Goal: Transaction & Acquisition: Purchase product/service

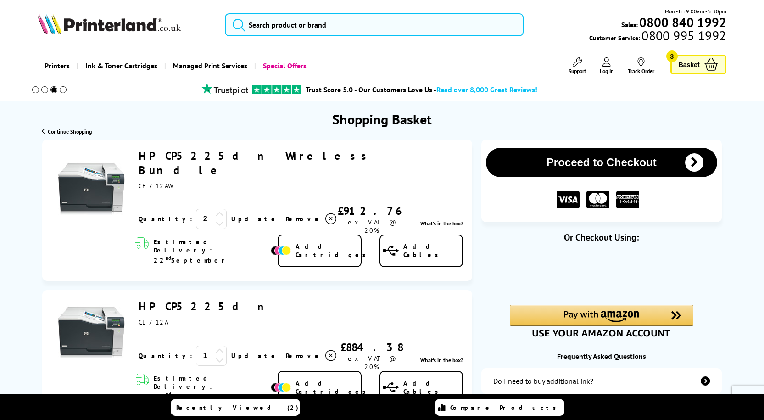
click at [325, 350] on icon at bounding box center [330, 355] width 11 height 11
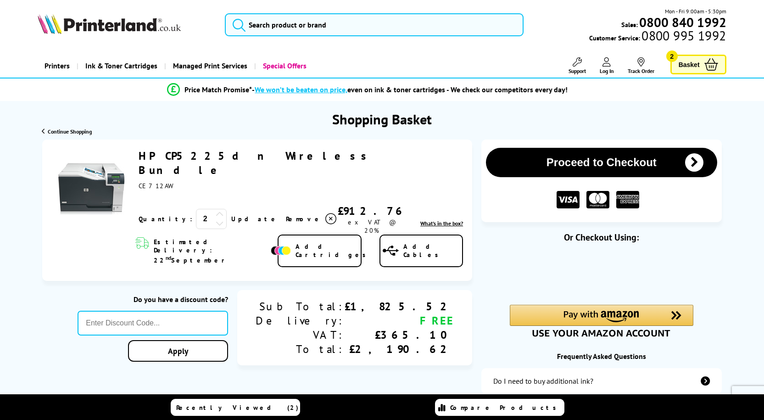
click at [216, 219] on icon at bounding box center [220, 223] width 8 height 8
click at [346, 356] on div "Shopping Basket" at bounding box center [257, 317] width 430 height 354
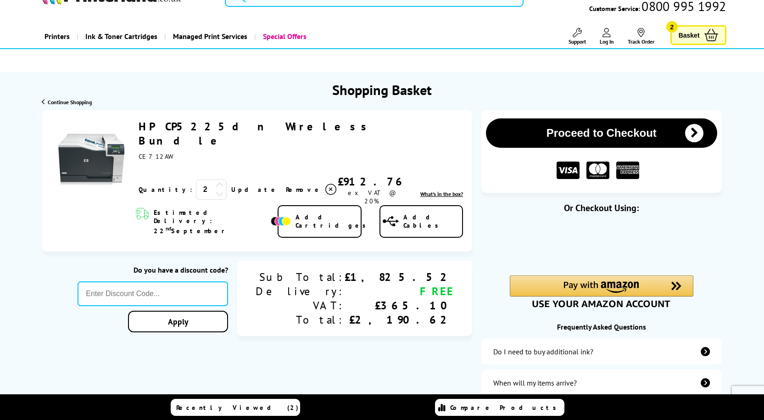
scroll to position [46, 0]
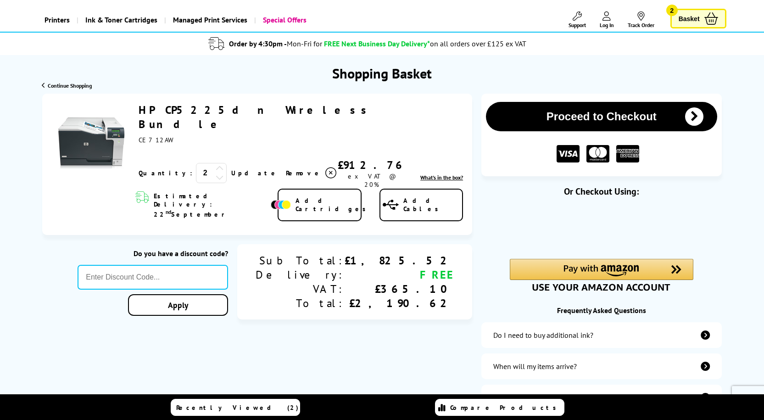
click at [216, 173] on icon at bounding box center [220, 177] width 8 height 8
click at [196, 163] on input "2" at bounding box center [211, 173] width 31 height 20
drag, startPoint x: 370, startPoint y: 376, endPoint x: 331, endPoint y: 290, distance: 94.7
click at [368, 374] on div "Shopping Basket ex VAT @ 20% 2 Close" at bounding box center [257, 271] width 430 height 354
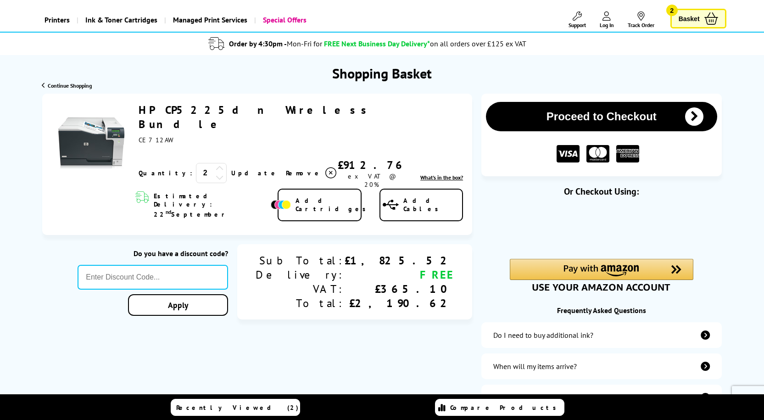
click at [216, 173] on icon at bounding box center [220, 177] width 8 height 8
click at [231, 169] on link "Update" at bounding box center [254, 173] width 47 height 8
